Goal: Transaction & Acquisition: Purchase product/service

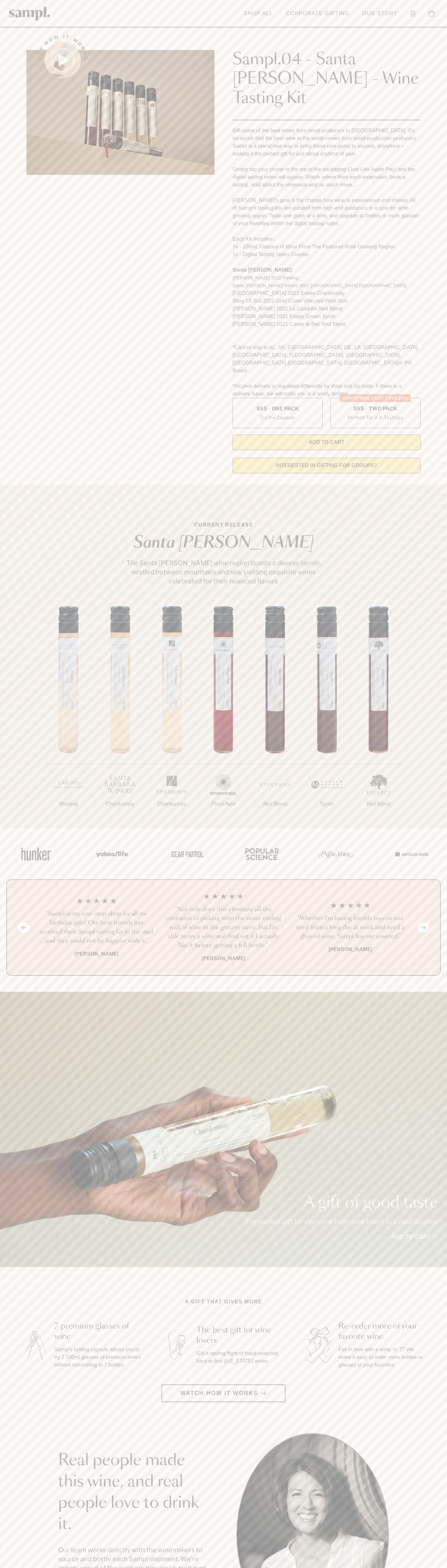
click at [89, 7] on header "Toggle navigation menu Shop All Corporate Gifting Our Story Account Story Shop …" at bounding box center [224, 13] width 447 height 27
click at [442, 85] on section "See how it works Sampl.04 - Santa Barbara - Wine Tasting Kit Gift some of the b…" at bounding box center [224, 252] width 447 height 453
click at [380, 1567] on html "Skip to main content Toggle navigation menu Shop All Corporate Gifting Our Stor…" at bounding box center [224, 1304] width 447 height 2608
click at [10, 1093] on div "A gift of good taste The perfect gift for everyone from wine lovers to casual s…" at bounding box center [224, 1129] width 447 height 275
